Goal: Task Accomplishment & Management: Manage account settings

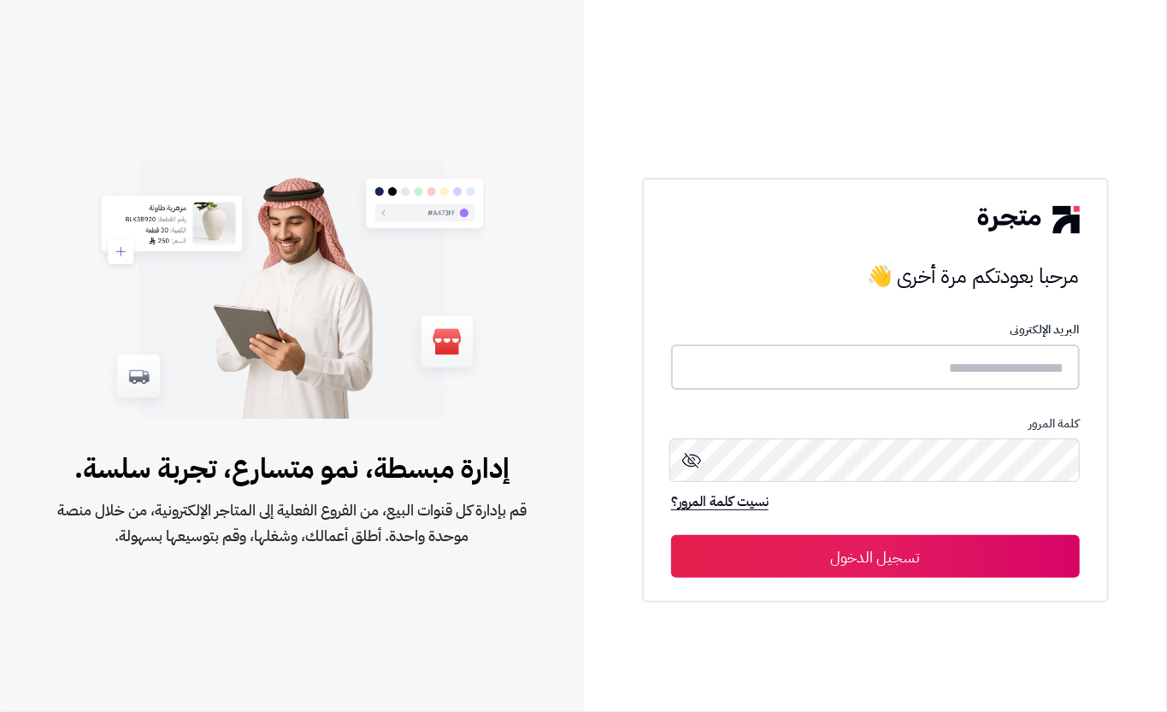
click at [993, 381] on input "text" at bounding box center [875, 366] width 409 height 45
type input "****"
drag, startPoint x: 947, startPoint y: 562, endPoint x: 998, endPoint y: 574, distance: 52.7
click at [948, 562] on button "تسجيل الدخول" at bounding box center [875, 555] width 409 height 43
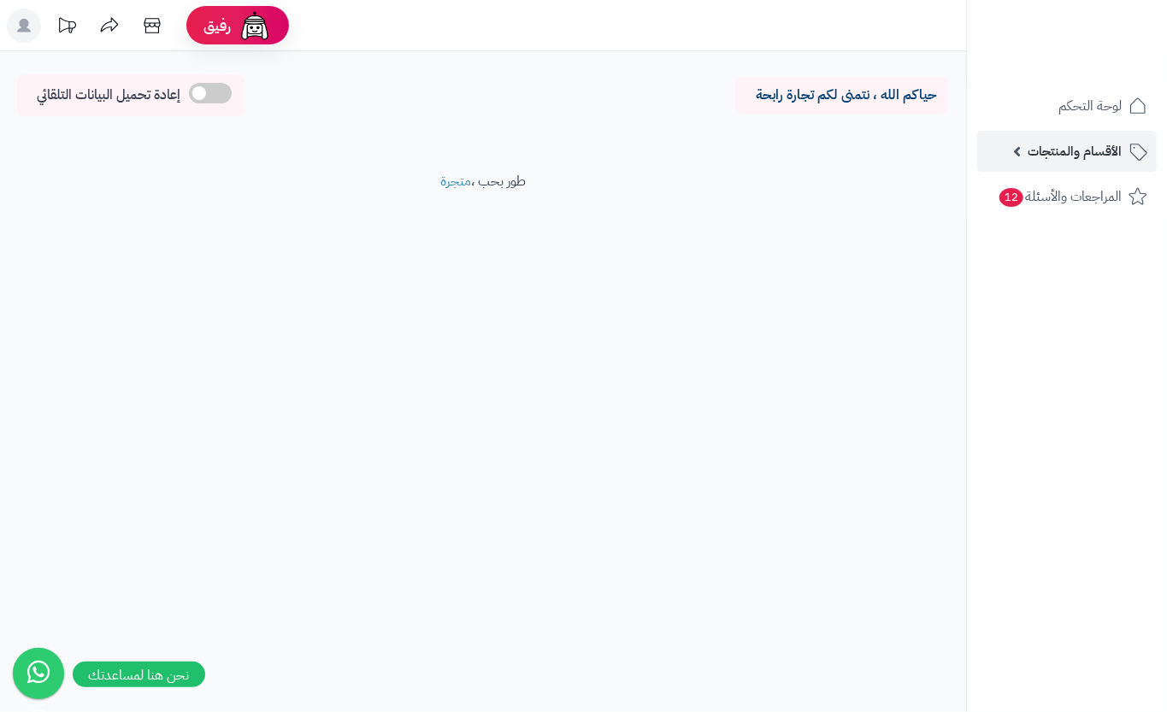
click at [1064, 142] on span "الأقسام والمنتجات" at bounding box center [1075, 151] width 94 height 24
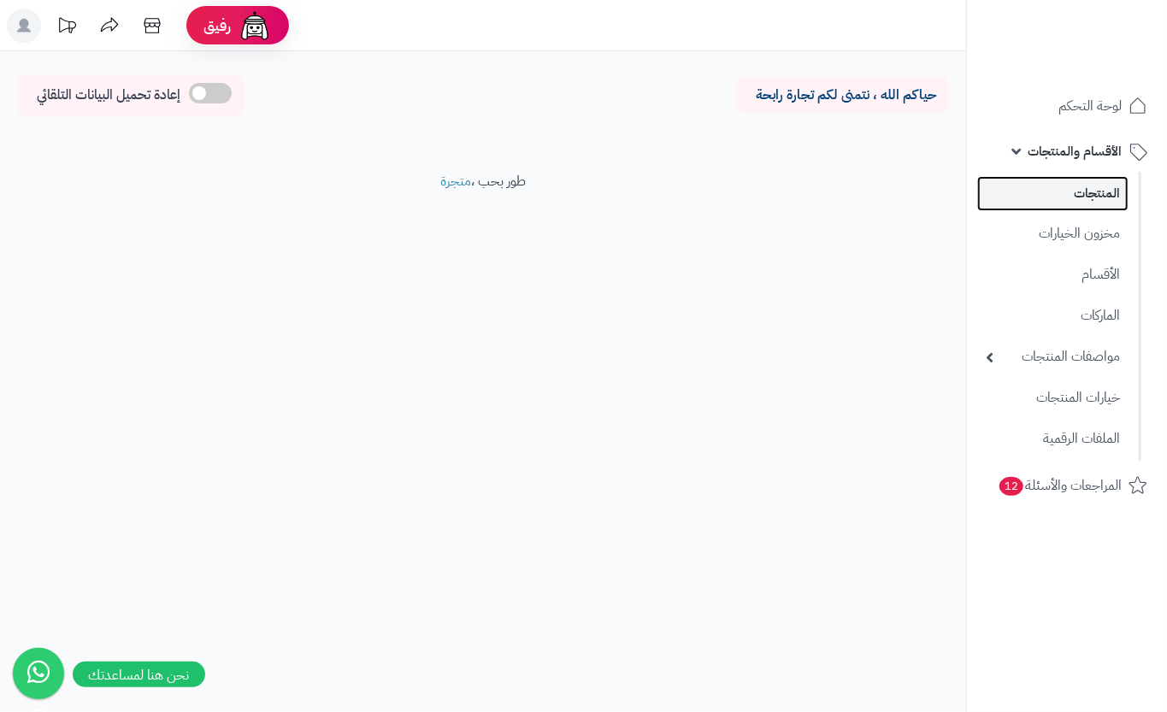
click at [1061, 200] on link "المنتجات" at bounding box center [1052, 193] width 151 height 35
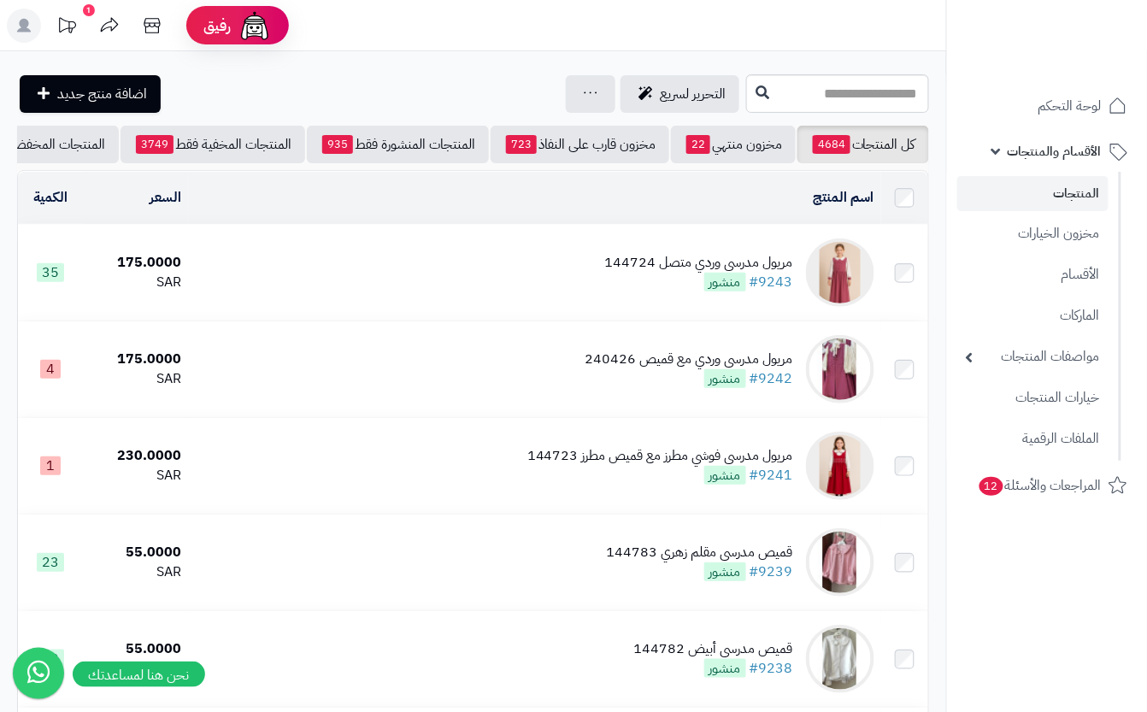
click at [607, 299] on td "مريول مدرسي وردي متصل 144724 #9243 منشور" at bounding box center [534, 273] width 693 height 96
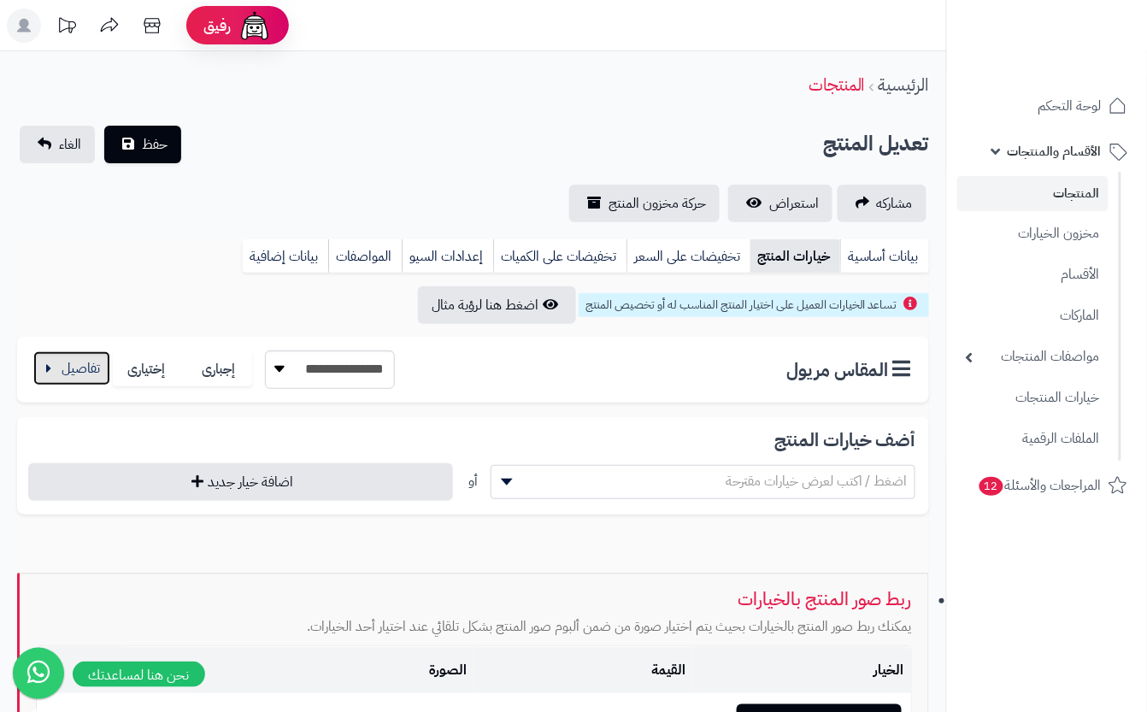
click at [86, 371] on button "button" at bounding box center [71, 368] width 77 height 34
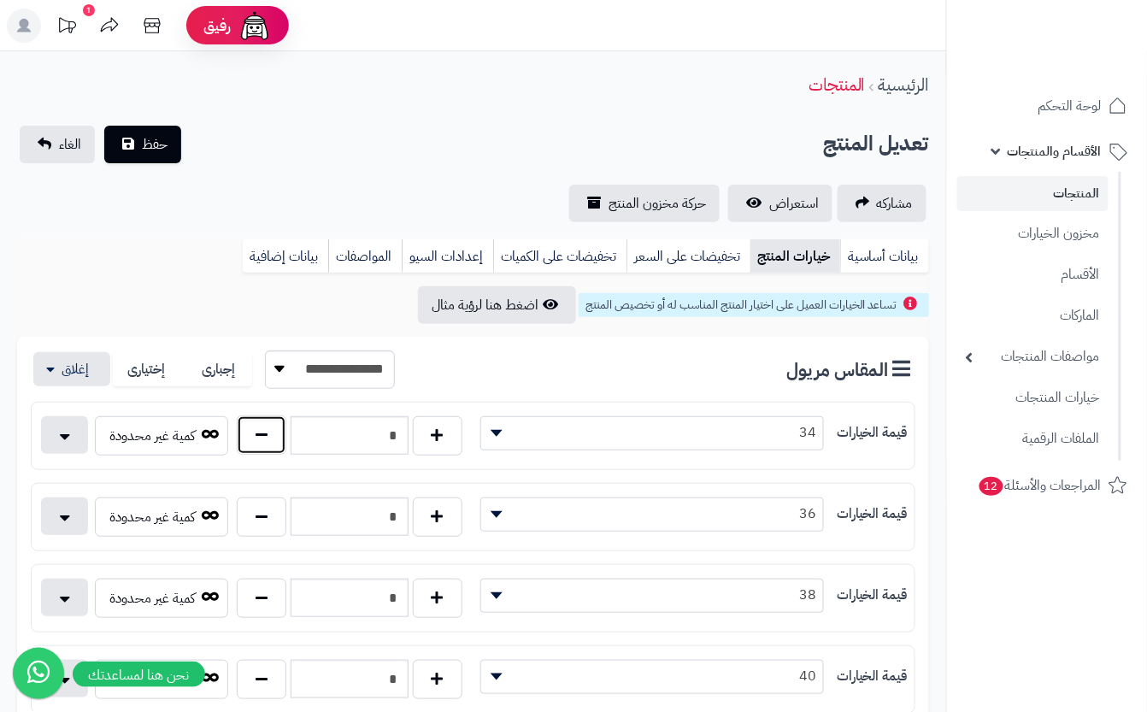
click at [277, 435] on button "button" at bounding box center [262, 434] width 50 height 39
type input "*"
click at [296, 127] on div "تعديل المنتج حفظ الغاء" at bounding box center [473, 145] width 912 height 38
click at [147, 147] on span "حفظ" at bounding box center [155, 143] width 26 height 21
